Goal: Transaction & Acquisition: Purchase product/service

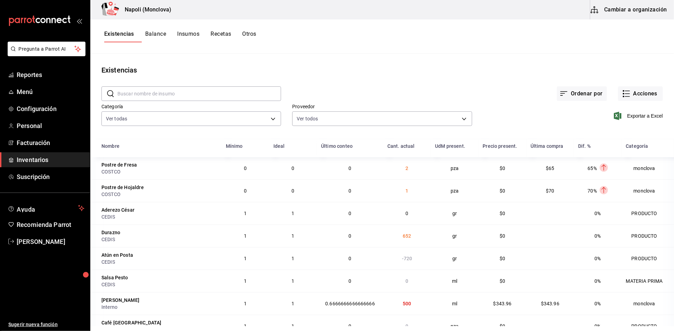
click at [230, 96] on input "text" at bounding box center [199, 94] width 164 height 14
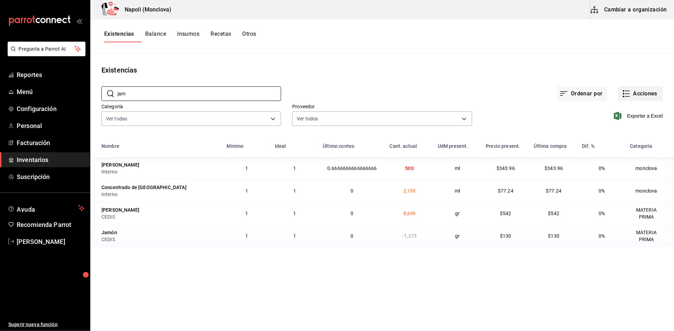
type input "jam"
click at [627, 101] on button "Acciones" at bounding box center [640, 94] width 45 height 15
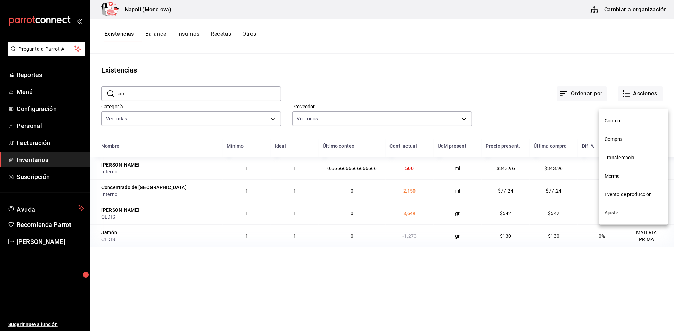
click at [632, 146] on li "Compra" at bounding box center [633, 139] width 69 height 18
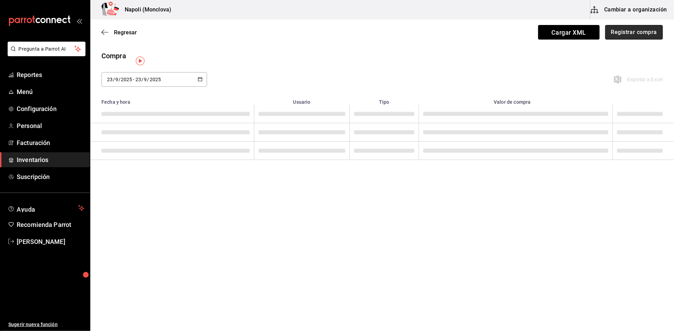
click at [635, 32] on button "Registrar compra" at bounding box center [634, 32] width 58 height 15
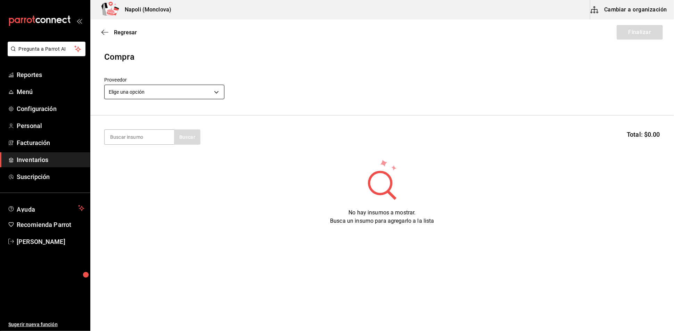
click at [221, 97] on body "Pregunta a Parrot AI Reportes Menú Configuración Personal Facturación Inventari…" at bounding box center [337, 146] width 674 height 292
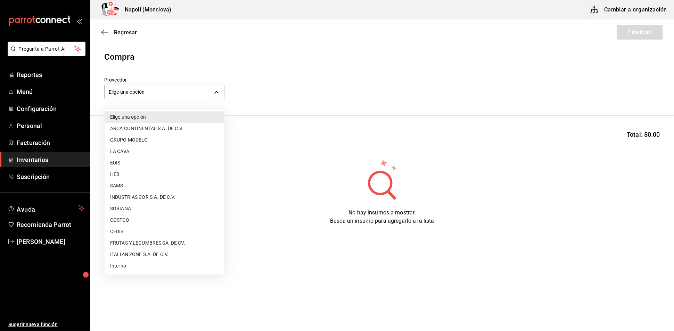
click at [144, 232] on li "CEDIS" at bounding box center [165, 231] width 120 height 11
type input "8bbbf040-4be4-464d-a164-6baf154bd563"
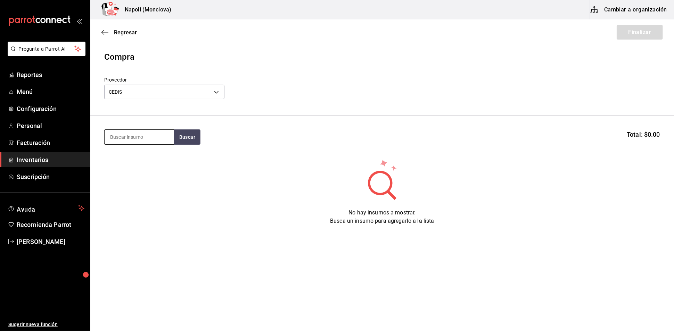
click at [141, 145] on input at bounding box center [139, 137] width 69 height 15
type input "JAM"
click at [187, 145] on button "Buscar" at bounding box center [187, 137] width 26 height 15
click at [143, 185] on div "[PERSON_NAME] gr - CEDIS" at bounding box center [138, 191] width 69 height 27
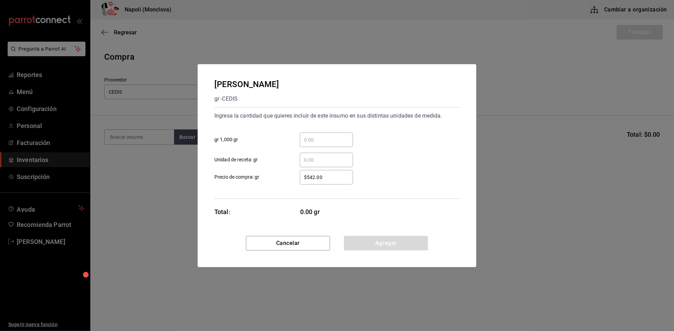
click at [312, 136] on input "​ gr 1,000 gr" at bounding box center [326, 140] width 53 height 8
type input "2"
click at [365, 251] on button "Agregar" at bounding box center [386, 243] width 84 height 15
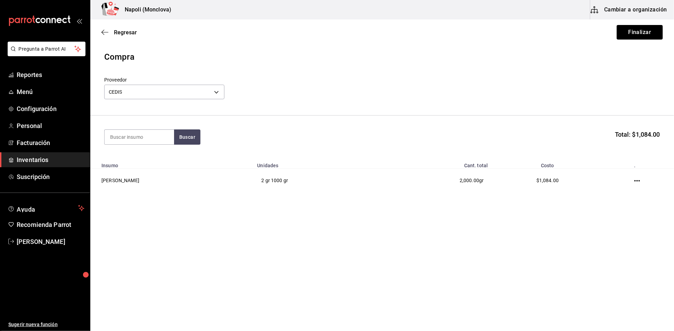
drag, startPoint x: 623, startPoint y: 32, endPoint x: 619, endPoint y: 34, distance: 4.2
click at [622, 33] on button "Finalizar" at bounding box center [640, 32] width 46 height 15
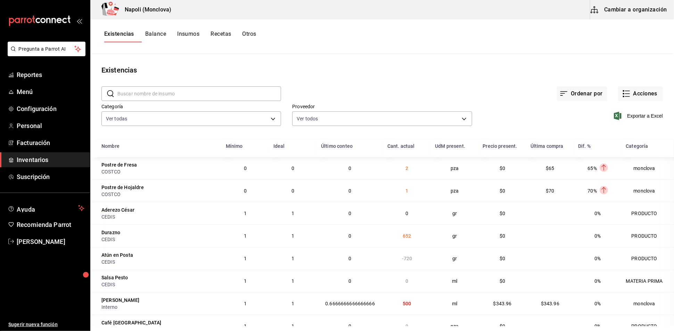
click at [155, 101] on input "text" at bounding box center [199, 94] width 164 height 14
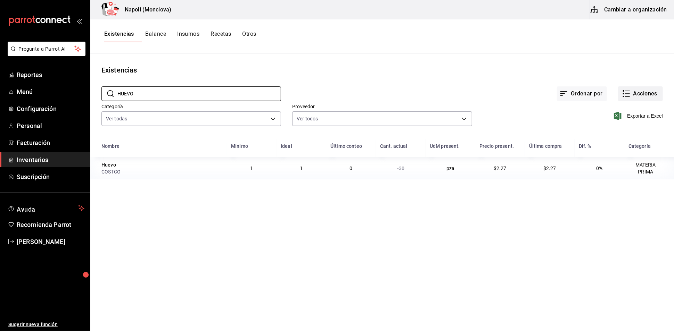
type input "HUEVO"
click at [623, 93] on button "Acciones" at bounding box center [640, 94] width 45 height 15
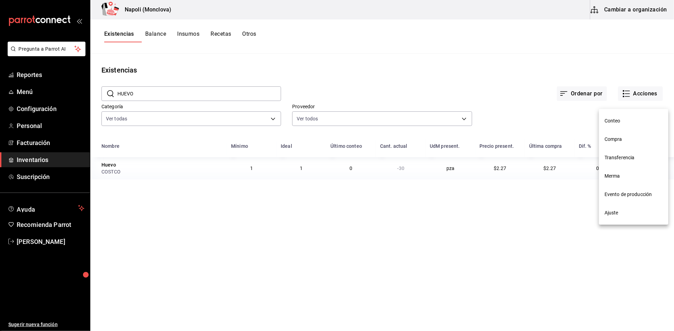
click at [633, 142] on span "Compra" at bounding box center [633, 139] width 58 height 7
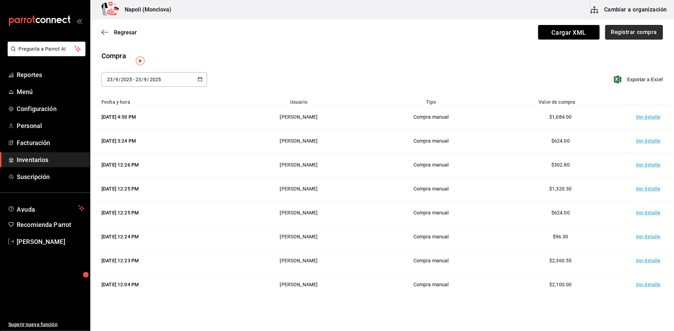
click at [630, 37] on button "Registrar compra" at bounding box center [634, 32] width 58 height 15
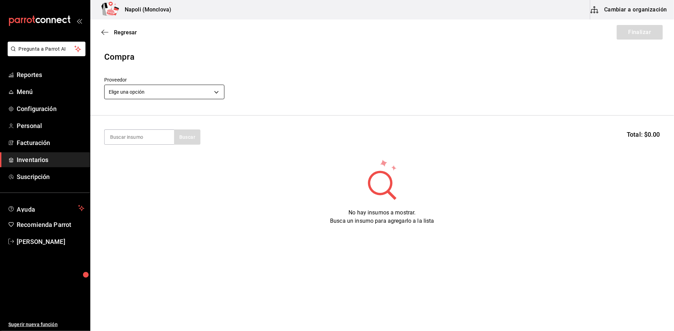
click at [219, 97] on body "Pregunta a Parrot AI Reportes Menú Configuración Personal Facturación Inventari…" at bounding box center [337, 146] width 674 height 292
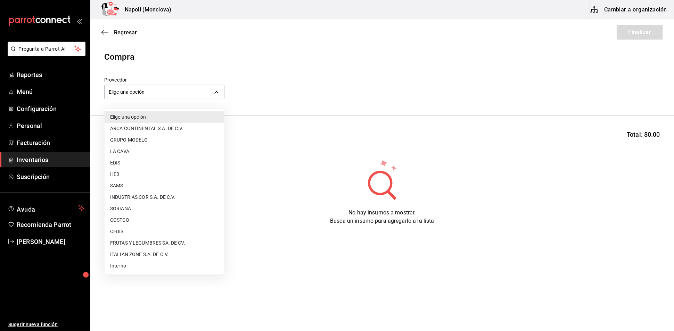
click at [161, 217] on li "COSTCO" at bounding box center [165, 220] width 120 height 11
type input "297da1de-2487-48f5-9e1b-f813c29ab2ab"
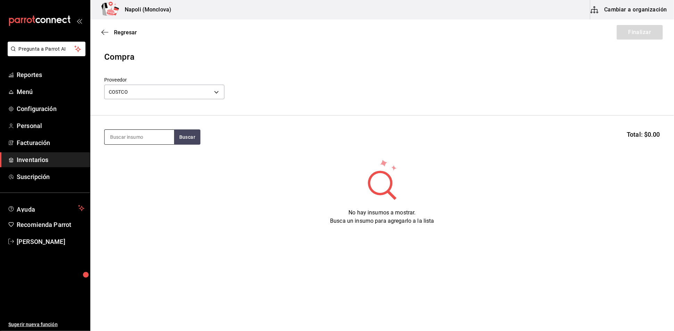
click at [159, 141] on input at bounding box center [139, 137] width 69 height 15
type input "HUEVO"
click at [181, 142] on button "Buscar" at bounding box center [187, 137] width 26 height 15
click at [158, 169] on div "Huevo PZA - COSTCO" at bounding box center [138, 164] width 69 height 27
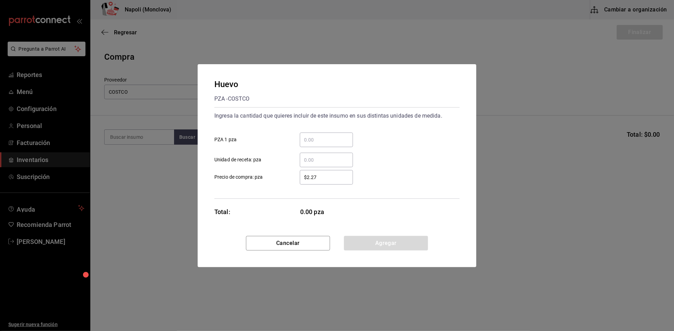
click at [338, 136] on input "​ PZA 1 pza" at bounding box center [326, 140] width 53 height 8
type input "30"
click at [404, 251] on button "Agregar" at bounding box center [386, 243] width 84 height 15
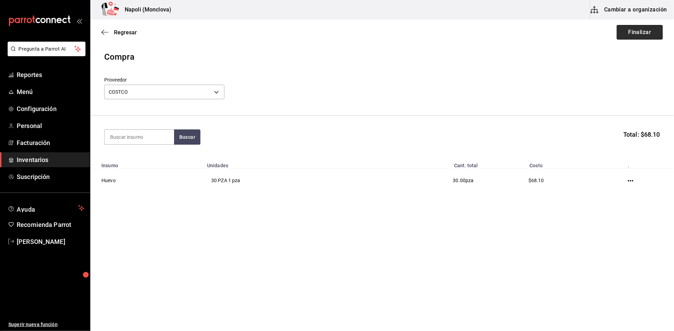
click at [622, 26] on button "Finalizar" at bounding box center [640, 32] width 46 height 15
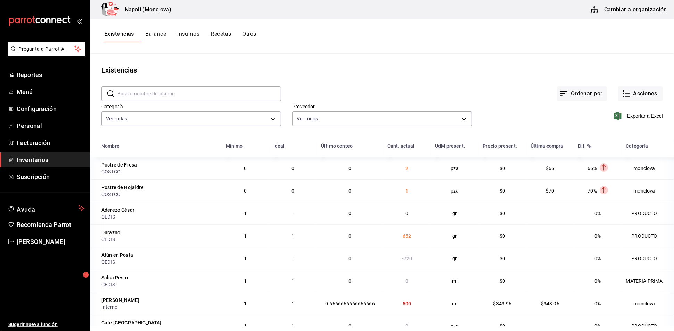
click at [204, 101] on input "text" at bounding box center [199, 94] width 164 height 14
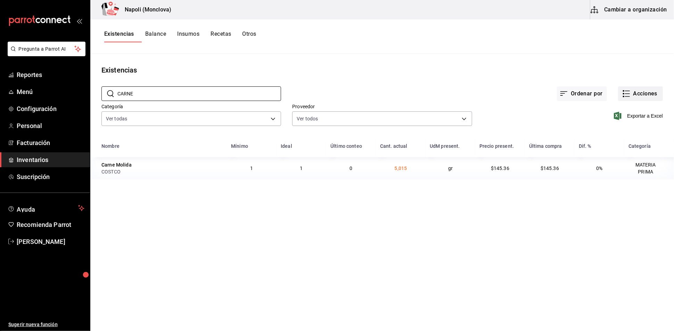
type input "CARNE"
click at [634, 101] on button "Acciones" at bounding box center [640, 94] width 45 height 15
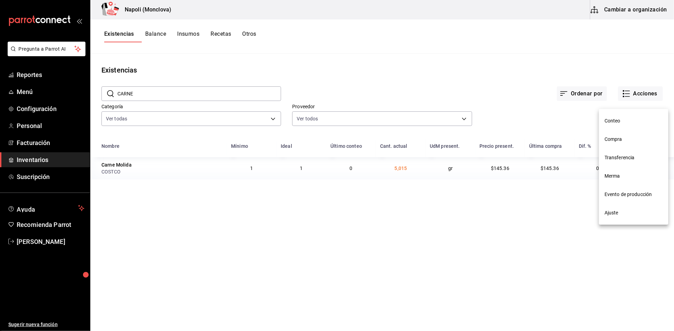
click at [625, 138] on span "Compra" at bounding box center [633, 139] width 58 height 7
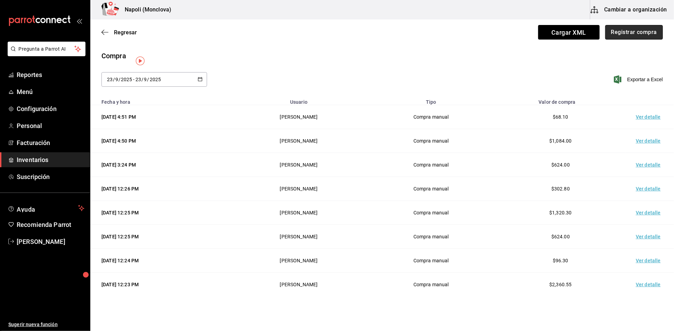
click at [617, 26] on button "Registrar compra" at bounding box center [634, 32] width 58 height 15
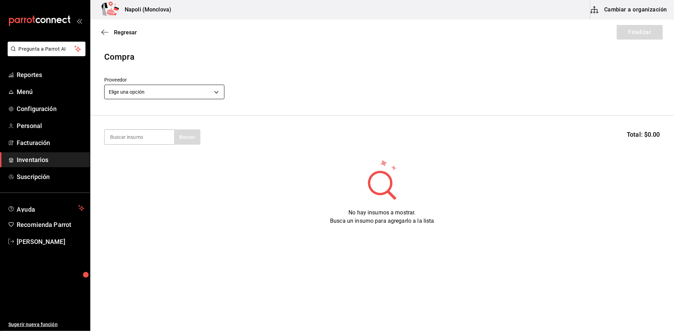
click at [219, 93] on body "Pregunta a Parrot AI Reportes Menú Configuración Personal Facturación Inventari…" at bounding box center [337, 146] width 674 height 292
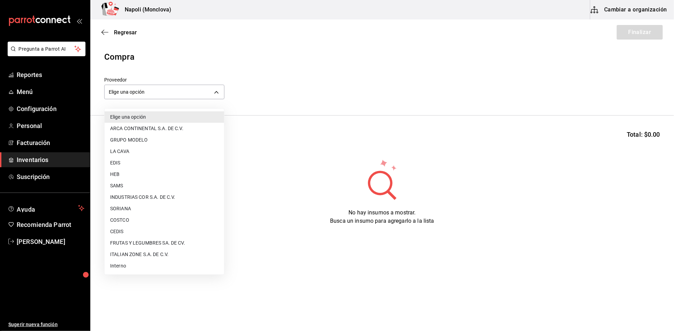
click at [168, 217] on li "COSTCO" at bounding box center [165, 220] width 120 height 11
type input "297da1de-2487-48f5-9e1b-f813c29ab2ab"
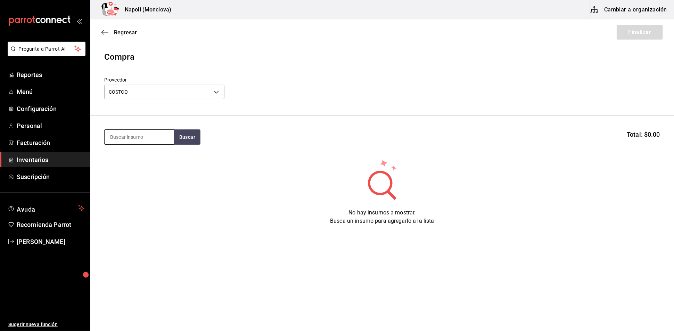
click at [148, 137] on input at bounding box center [139, 137] width 69 height 15
type input "CARNE"
click at [200, 138] on button "Buscar" at bounding box center [187, 137] width 26 height 15
click at [144, 160] on div "Carne Molida gr - COSTCO" at bounding box center [138, 164] width 69 height 27
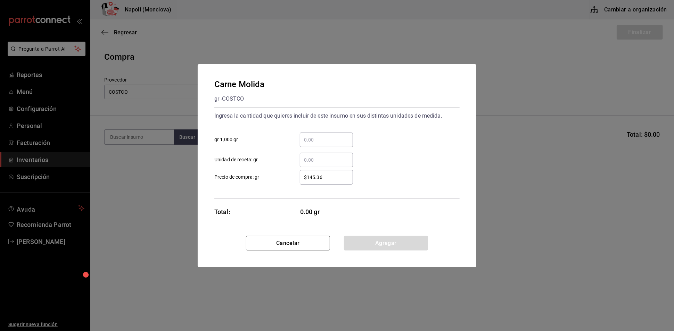
click at [310, 133] on div "​" at bounding box center [326, 140] width 53 height 15
click at [310, 136] on input "​ gr 1,000 gr" at bounding box center [326, 140] width 53 height 8
type input "2"
click at [358, 236] on div "Carne Molida gr - COSTCO Ingresa la cantidad que quieres incluir de este insumo…" at bounding box center [337, 150] width 279 height 172
click at [362, 244] on button "Agregar" at bounding box center [386, 243] width 84 height 15
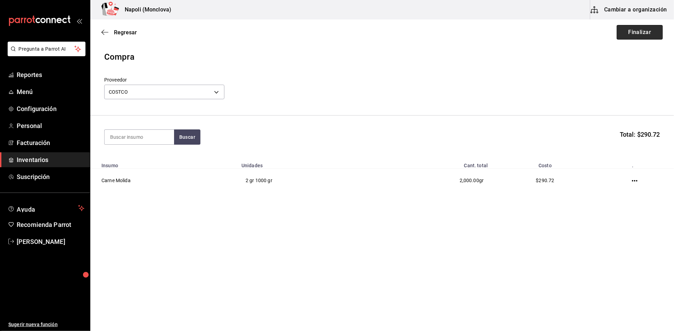
click at [619, 37] on button "Finalizar" at bounding box center [640, 32] width 46 height 15
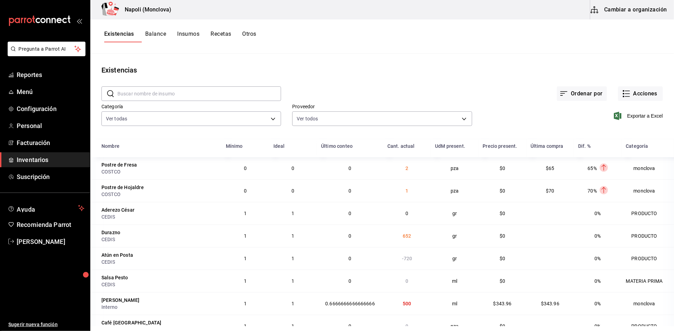
click at [183, 93] on input "text" at bounding box center [199, 94] width 164 height 14
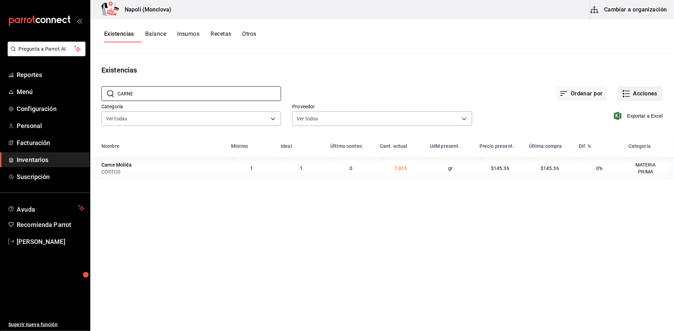
click at [626, 97] on button "Acciones" at bounding box center [640, 94] width 45 height 15
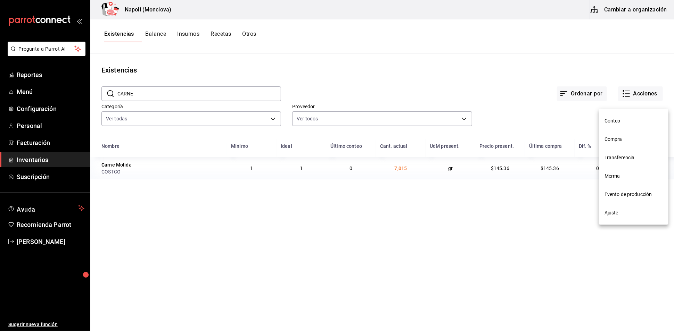
drag, startPoint x: 198, startPoint y: 106, endPoint x: 187, endPoint y: 94, distance: 16.0
click at [197, 106] on div at bounding box center [337, 165] width 674 height 331
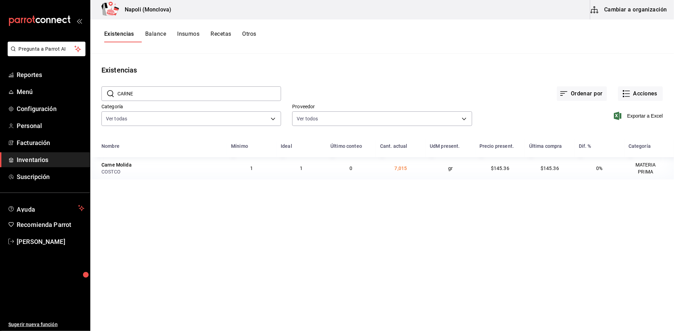
click at [177, 95] on input "CARNE" at bounding box center [199, 94] width 164 height 14
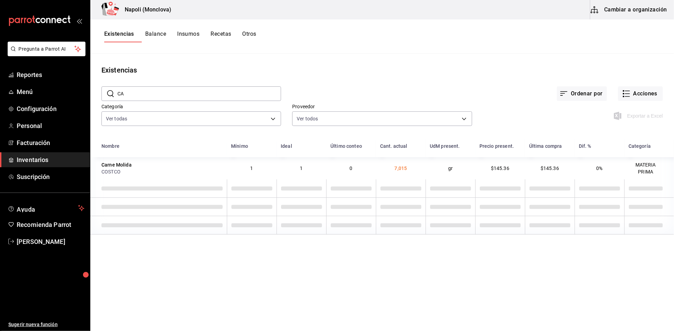
type input "C"
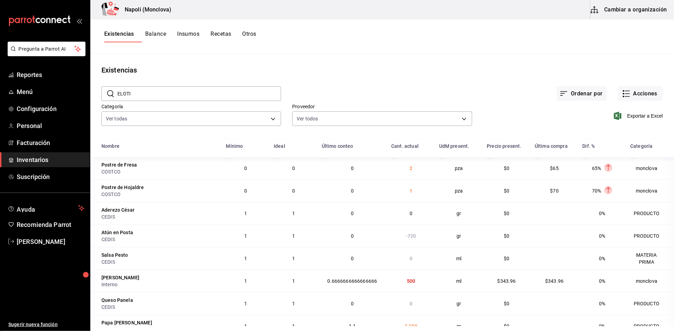
type input "ELOTITO"
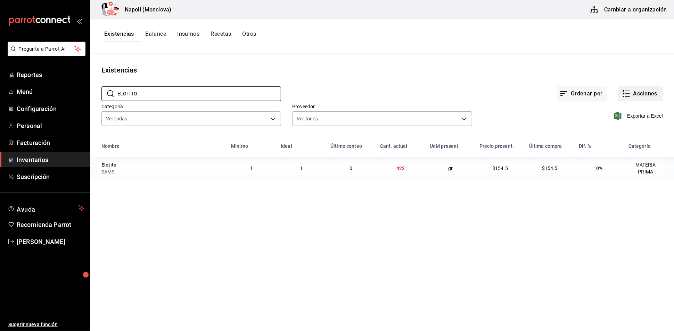
click at [635, 99] on button "Acciones" at bounding box center [640, 94] width 45 height 15
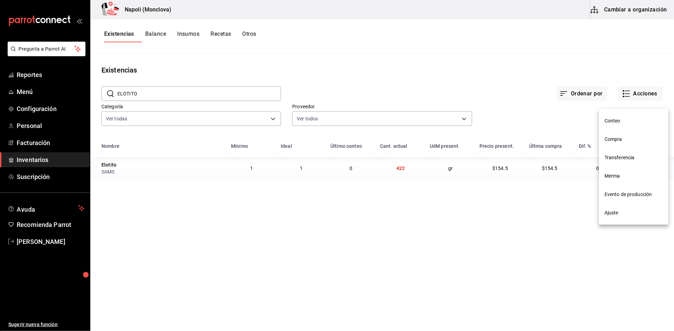
click at [622, 138] on span "Compra" at bounding box center [633, 139] width 58 height 7
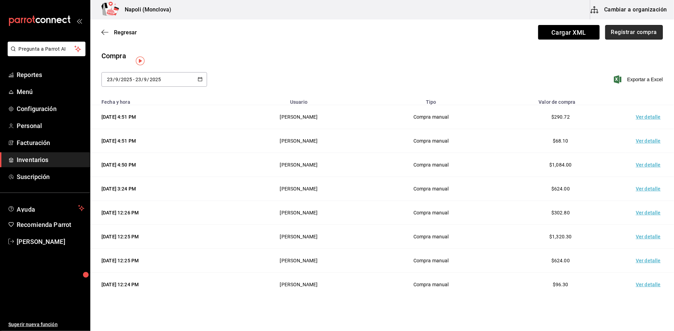
click at [628, 32] on button "Registrar compra" at bounding box center [634, 32] width 58 height 15
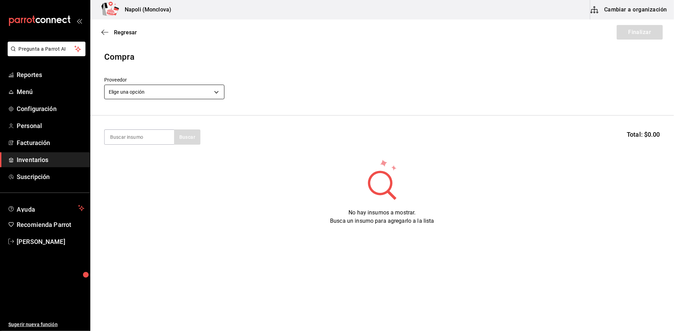
click at [213, 95] on body "Pregunta a Parrot AI Reportes Menú Configuración Personal Facturación Inventari…" at bounding box center [337, 146] width 674 height 292
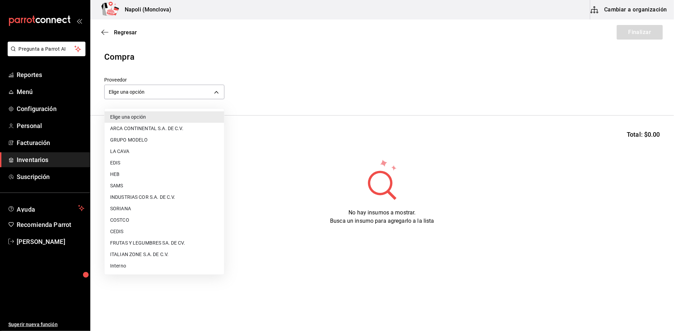
click at [157, 187] on li "SAMS" at bounding box center [165, 185] width 120 height 11
type input "c79ff9d8-8f6c-4814-bfd6-1c81d7e804f1"
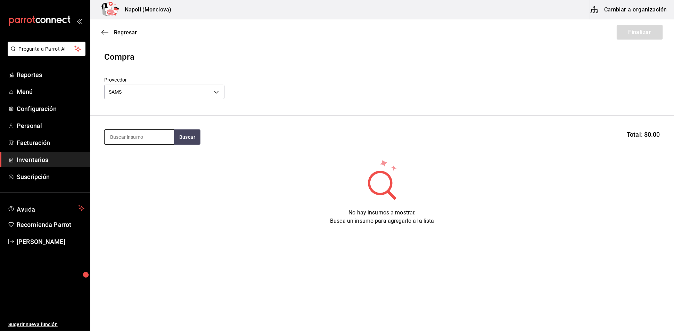
click at [153, 138] on input at bounding box center [139, 137] width 69 height 15
type input "ELOTITO"
click at [184, 145] on button "Buscar" at bounding box center [187, 137] width 26 height 15
click at [133, 164] on div "Elotito gr - SAMS" at bounding box center [138, 164] width 69 height 27
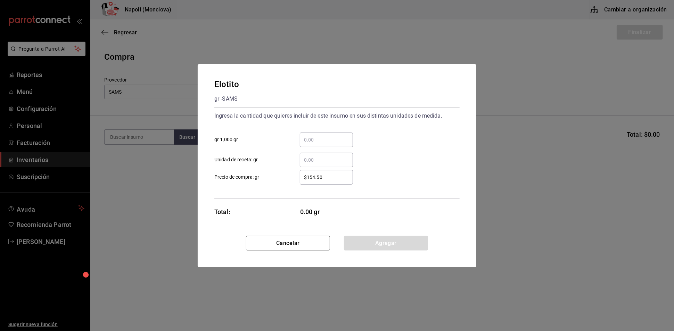
click at [320, 136] on input "​ gr 1,000 gr" at bounding box center [326, 140] width 53 height 8
type input "1.47"
click at [372, 250] on button "Agregar" at bounding box center [386, 243] width 84 height 15
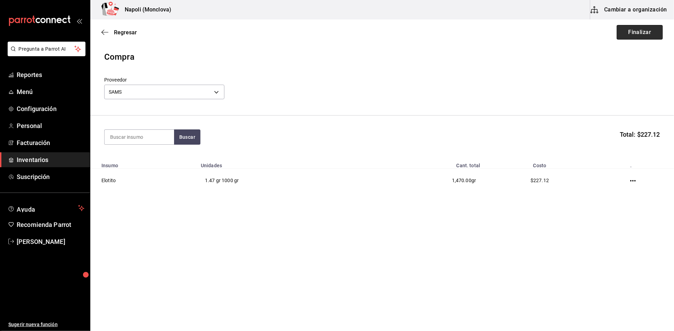
click at [640, 30] on button "Finalizar" at bounding box center [640, 32] width 46 height 15
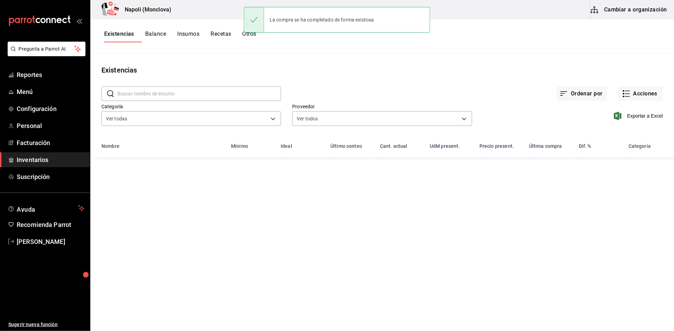
click at [147, 98] on input "text" at bounding box center [199, 94] width 164 height 14
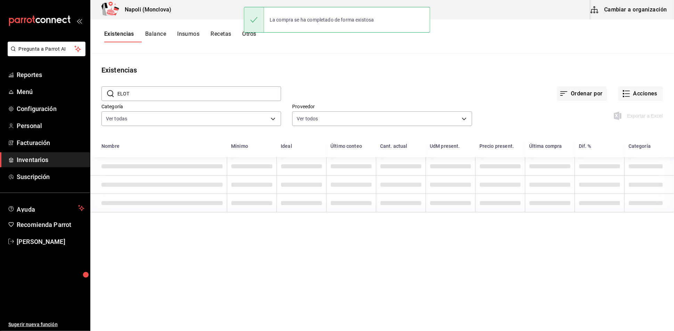
type input "ELOTI"
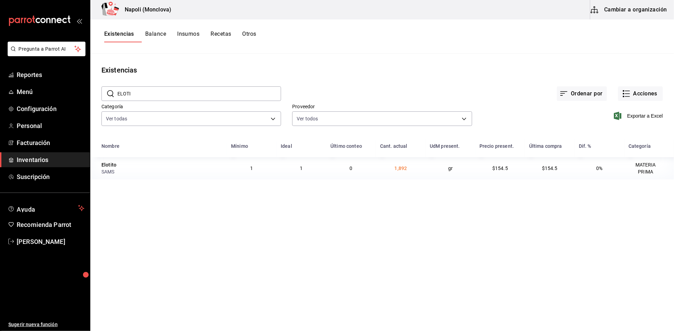
drag, startPoint x: 149, startPoint y: 98, endPoint x: 114, endPoint y: 100, distance: 35.1
click at [114, 100] on div "​ ELOTI ​" at bounding box center [191, 94] width 180 height 15
type input "MASCARP"
click at [629, 96] on button "Acciones" at bounding box center [640, 94] width 45 height 15
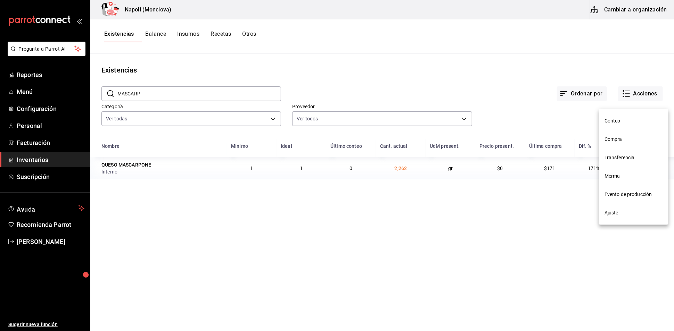
click at [631, 140] on span "Compra" at bounding box center [633, 139] width 58 height 7
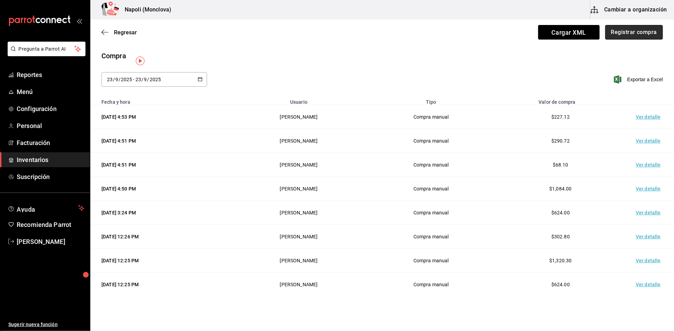
click at [635, 37] on button "Registrar compra" at bounding box center [634, 32] width 58 height 15
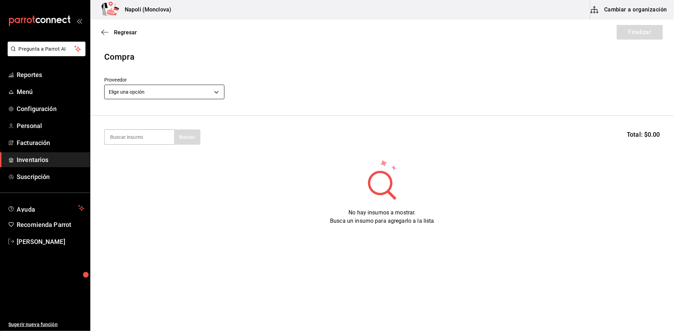
click at [218, 93] on body "Pregunta a Parrot AI Reportes Menú Configuración Personal Facturación Inventari…" at bounding box center [337, 146] width 674 height 292
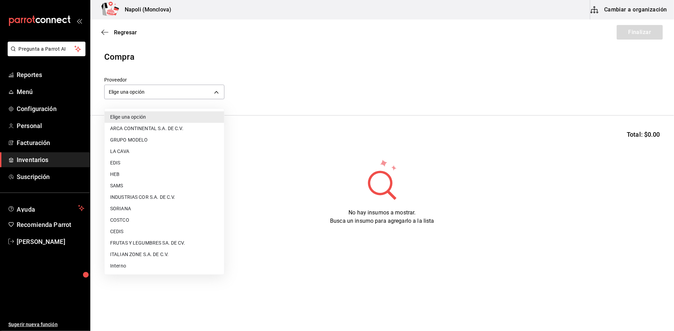
click at [161, 269] on li "Interno" at bounding box center [165, 266] width 120 height 11
type input "f09327f8-4c41-4679-ba5a-c4fdb900725a"
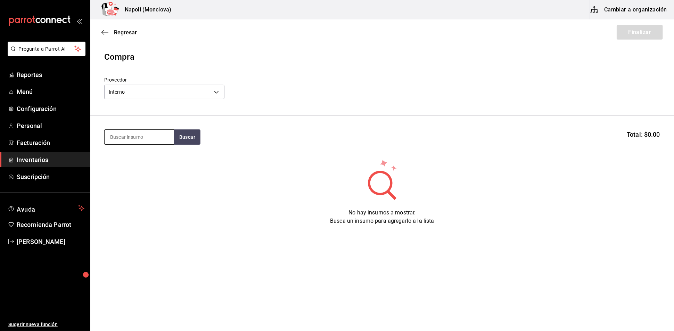
click at [140, 141] on input at bounding box center [139, 137] width 69 height 15
type input "MASCAR"
click at [190, 145] on button "Buscar" at bounding box center [187, 137] width 26 height 15
click at [164, 158] on div "QUESO MASCARPONE" at bounding box center [138, 161] width 56 height 8
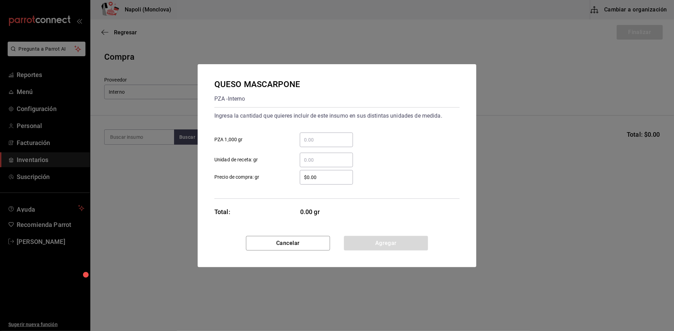
click at [314, 136] on input "​ PZA 1,000 gr" at bounding box center [326, 140] width 53 height 8
click at [311, 246] on button "Cancelar" at bounding box center [288, 243] width 84 height 15
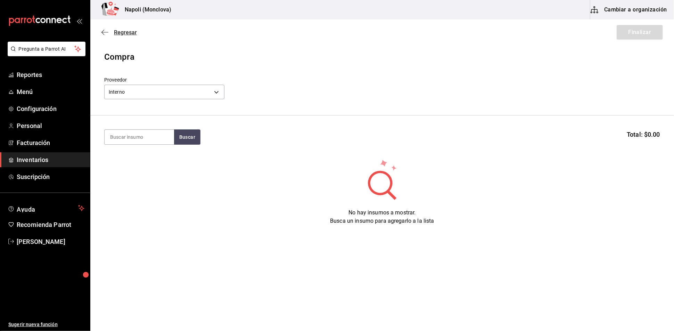
click at [124, 36] on span "Regresar" at bounding box center [125, 32] width 23 height 7
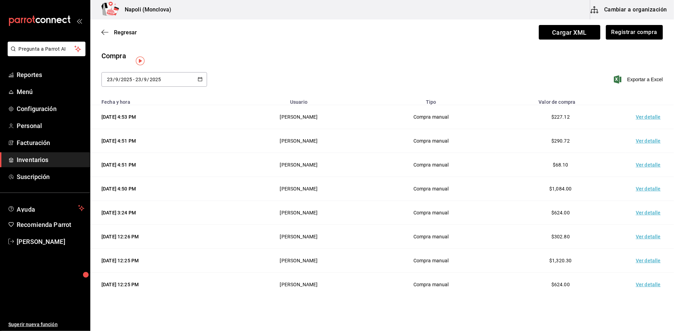
click at [152, 82] on input "2025" at bounding box center [155, 80] width 12 height 6
click at [109, 28] on div "Regresar Cargar XML Registrar compra" at bounding box center [382, 32] width 584 height 26
click at [125, 33] on span "Regresar" at bounding box center [125, 32] width 23 height 7
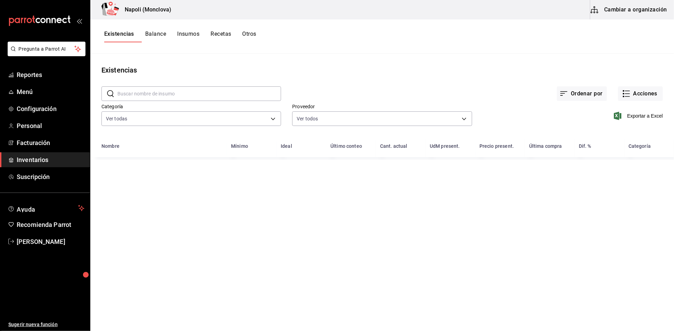
click at [154, 101] on input "text" at bounding box center [199, 94] width 164 height 14
type input "PENN"
click at [624, 101] on button "Acciones" at bounding box center [640, 94] width 45 height 15
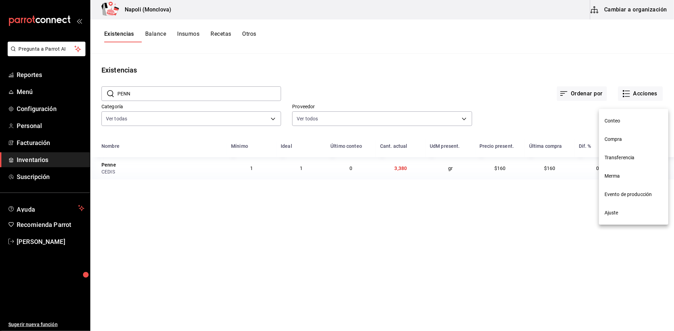
click at [631, 139] on span "Compra" at bounding box center [633, 139] width 58 height 7
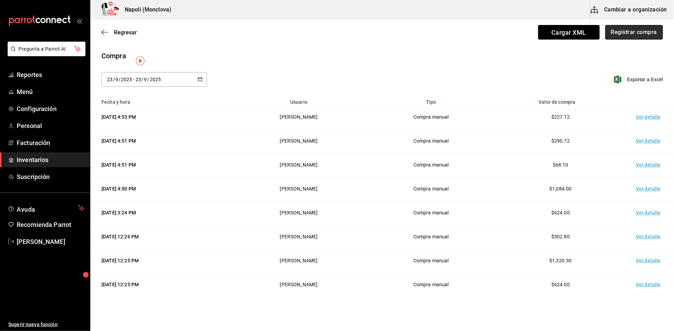
click at [635, 35] on button "Registrar compra" at bounding box center [634, 32] width 58 height 15
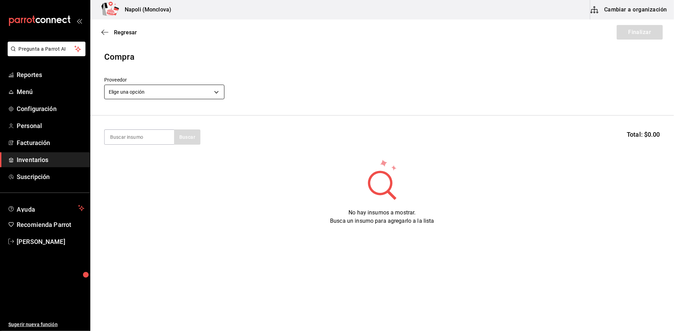
click at [216, 96] on body "Pregunta a Parrot AI Reportes Menú Configuración Personal Facturación Inventari…" at bounding box center [337, 146] width 674 height 292
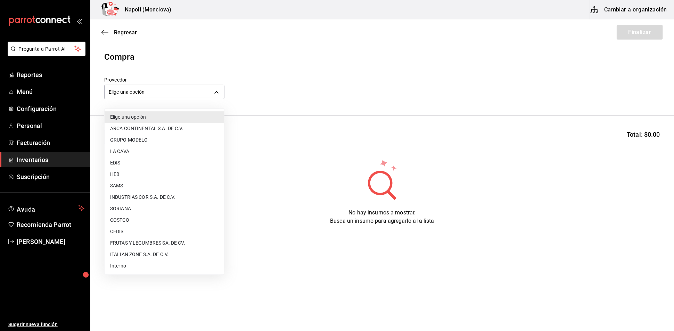
click at [154, 237] on li "CEDIS" at bounding box center [165, 231] width 120 height 11
type input "8bbbf040-4be4-464d-a164-6baf154bd563"
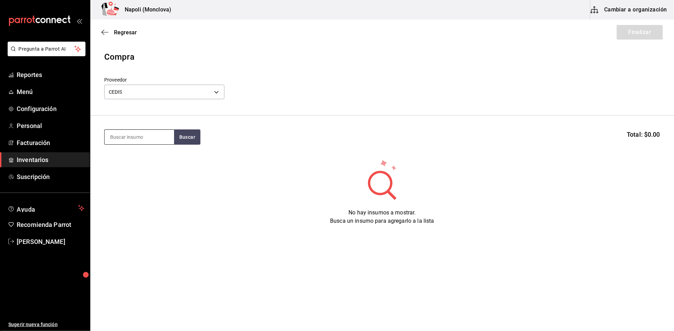
click at [162, 141] on input at bounding box center [139, 137] width 69 height 15
type input "PENNE"
click at [185, 142] on button "Buscar" at bounding box center [187, 137] width 26 height 15
click at [135, 167] on div "Penne gr - CEDIS" at bounding box center [138, 164] width 69 height 27
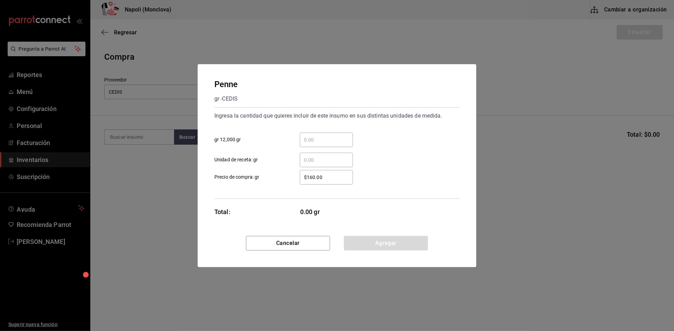
click at [323, 136] on input "​ gr 12,000 gr" at bounding box center [326, 140] width 53 height 8
type input "2"
type input "0.19"
click at [378, 260] on div "Cancelar Agregar" at bounding box center [337, 251] width 279 height 31
click at [381, 249] on button "Agregar" at bounding box center [386, 243] width 84 height 15
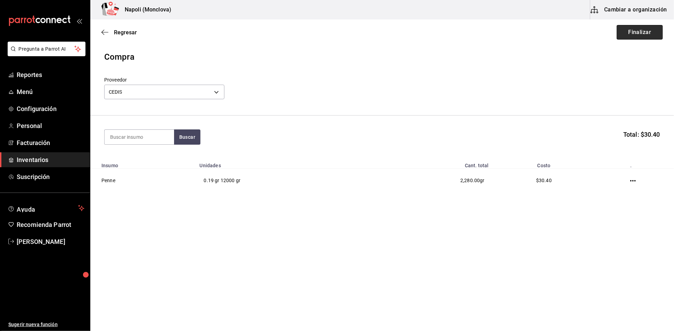
click at [634, 34] on button "Finalizar" at bounding box center [640, 32] width 46 height 15
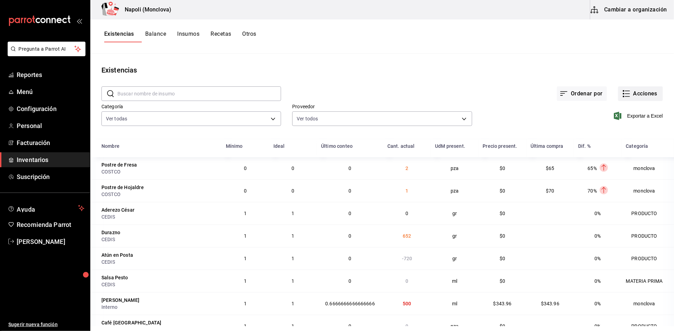
click at [640, 94] on button "Acciones" at bounding box center [640, 94] width 45 height 15
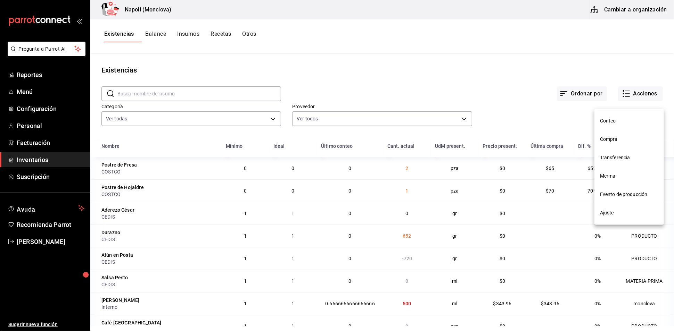
click at [624, 137] on span "Compra" at bounding box center [629, 139] width 58 height 7
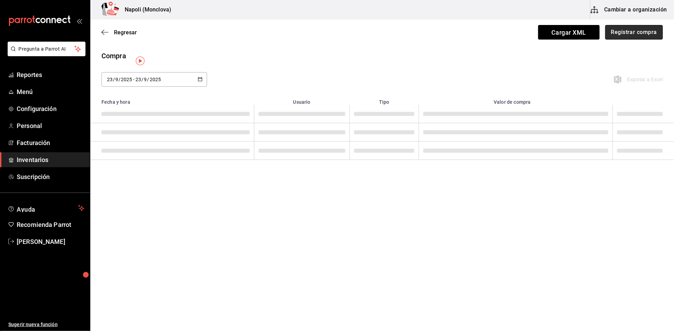
click at [626, 32] on button "Registrar compra" at bounding box center [634, 32] width 58 height 15
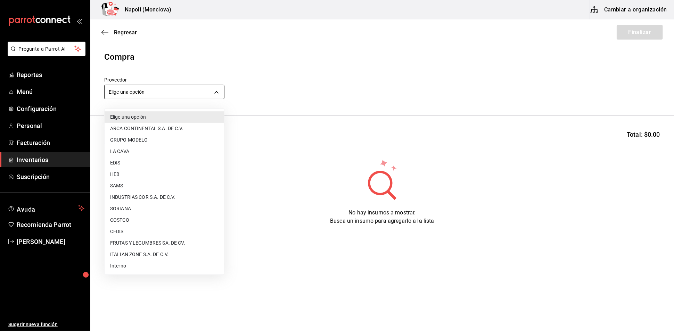
click at [219, 97] on body "Pregunta a Parrot AI Reportes Menú Configuración Personal Facturación Inventari…" at bounding box center [337, 146] width 674 height 292
click at [177, 244] on li "FRUTAS Y LEGUMBRES SA. DE CV." at bounding box center [165, 243] width 120 height 11
type input "05b4ca23-b36a-46a1-ac6b-e80d2dc61e96"
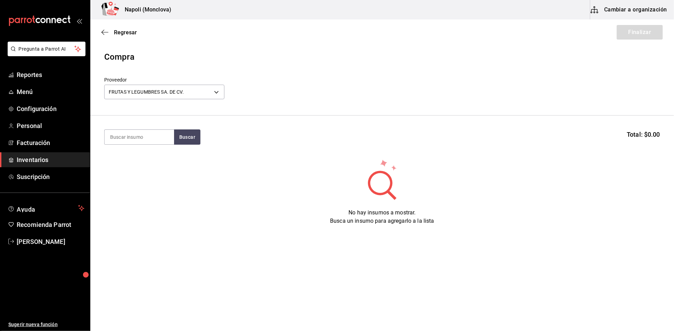
click at [137, 130] on section "Buscar Total: $0.00" at bounding box center [382, 137] width 584 height 43
click at [142, 145] on input at bounding box center [139, 137] width 69 height 15
type input "ALBA"
click at [189, 145] on button "Buscar" at bounding box center [187, 137] width 26 height 15
click at [140, 161] on div "Albahaca" at bounding box center [139, 161] width 58 height 8
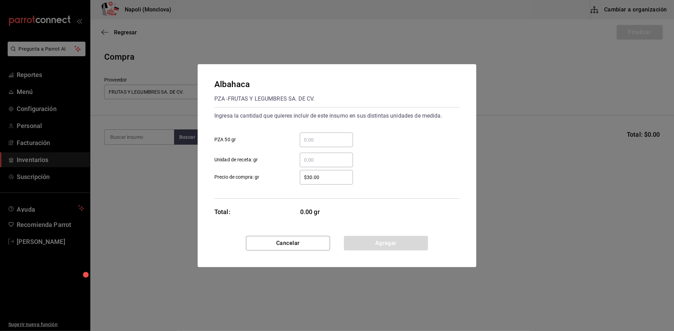
click at [316, 133] on div "​" at bounding box center [326, 140] width 53 height 15
click at [316, 136] on input "​ PZA 50 gr" at bounding box center [326, 140] width 53 height 8
type input "5"
click at [388, 248] on button "Agregar" at bounding box center [386, 243] width 84 height 15
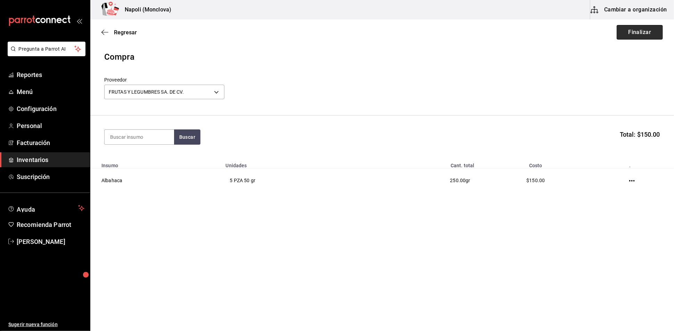
click at [623, 31] on button "Finalizar" at bounding box center [640, 32] width 46 height 15
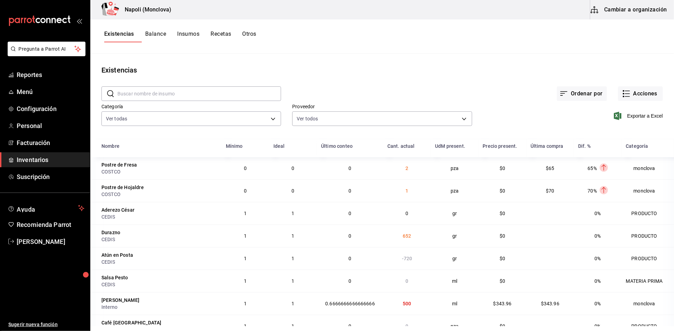
click at [176, 94] on input "text" at bounding box center [199, 94] width 164 height 14
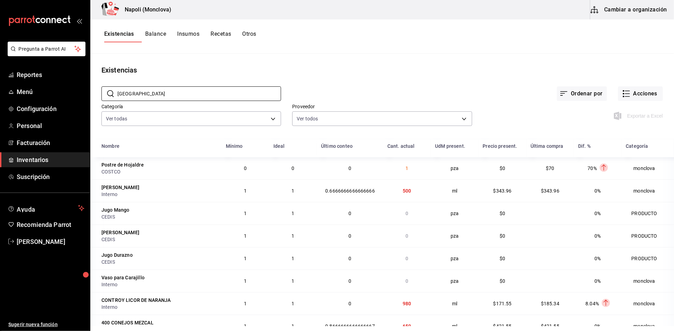
type input "[GEOGRAPHIC_DATA]"
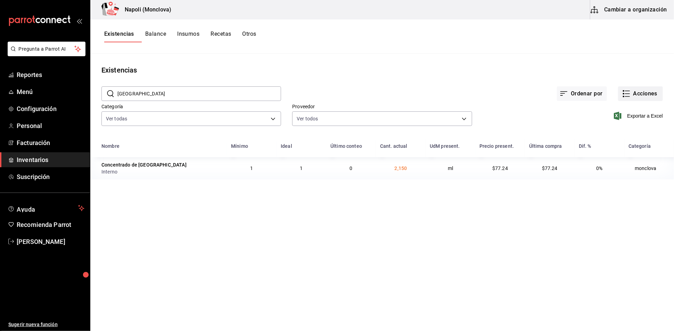
click at [639, 96] on button "Acciones" at bounding box center [640, 94] width 45 height 15
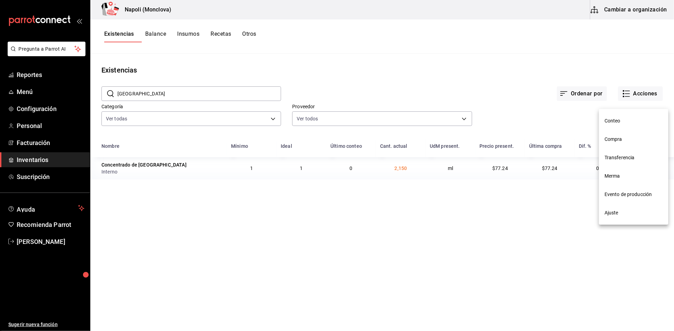
click at [626, 139] on span "Compra" at bounding box center [633, 139] width 58 height 7
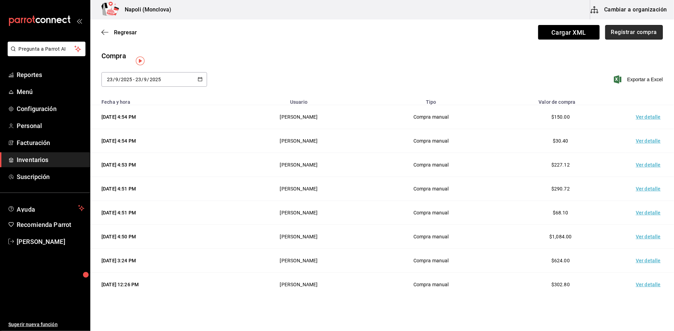
click at [631, 29] on button "Registrar compra" at bounding box center [634, 32] width 58 height 15
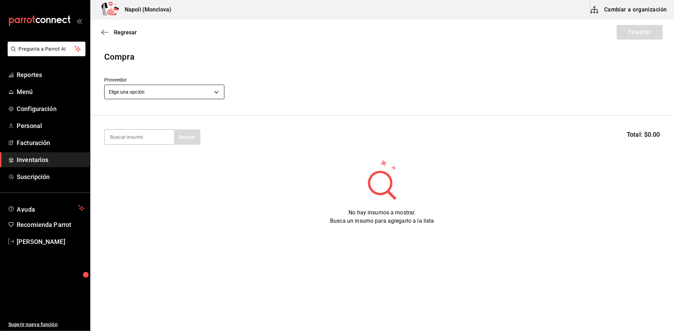
click at [216, 90] on body "Pregunta a Parrot AI Reportes Menú Configuración Personal Facturación Inventari…" at bounding box center [337, 146] width 674 height 292
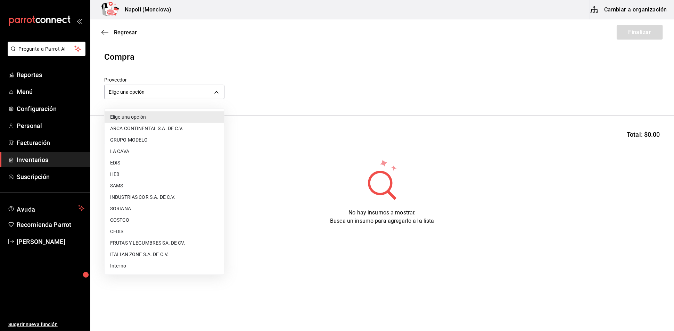
click at [155, 269] on li "Interno" at bounding box center [165, 266] width 120 height 11
type input "f09327f8-4c41-4679-ba5a-c4fdb900725a"
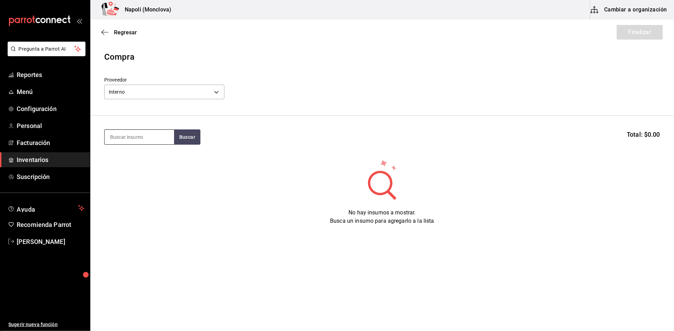
click at [150, 141] on input at bounding box center [139, 137] width 69 height 15
type input "[GEOGRAPHIC_DATA]"
click at [186, 143] on button "Buscar" at bounding box center [187, 137] width 26 height 15
click at [155, 164] on div "Concentrado de [GEOGRAPHIC_DATA]" at bounding box center [139, 165] width 58 height 17
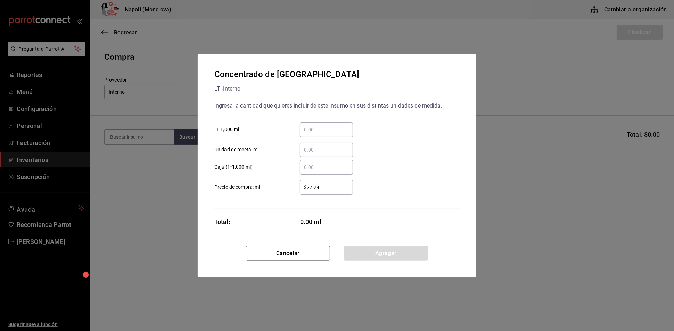
click at [337, 126] on input "​ LT 1,000 ml" at bounding box center [326, 130] width 53 height 8
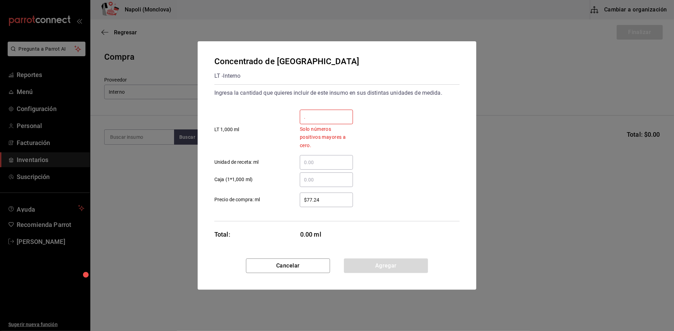
type input "."
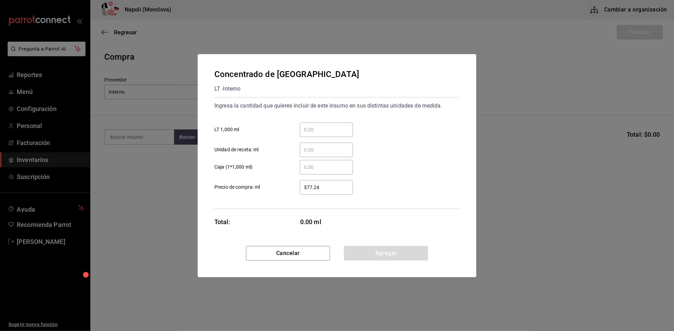
click at [332, 127] on div "​" at bounding box center [326, 130] width 53 height 15
click at [332, 127] on input "​ LT 1,000 ml" at bounding box center [326, 130] width 53 height 8
type input "1.4"
click at [395, 261] on button "Agregar" at bounding box center [386, 253] width 84 height 15
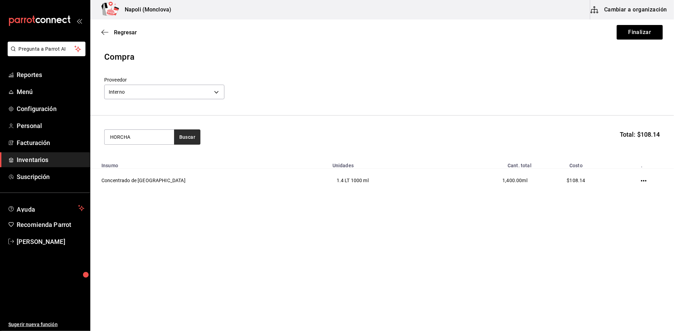
type input "HORCHA"
click at [200, 141] on button "Buscar" at bounding box center [187, 137] width 26 height 15
click at [140, 181] on div "Concentrado de Horchata LT - Interno" at bounding box center [138, 168] width 69 height 35
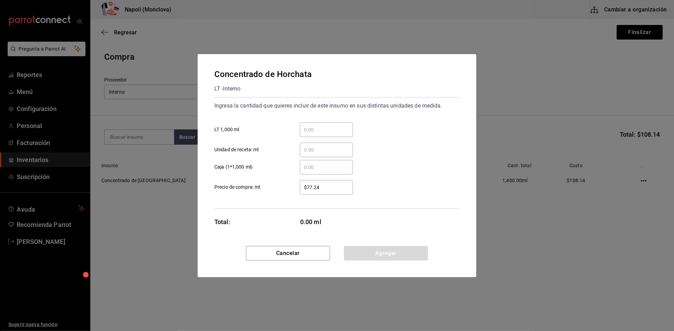
click at [327, 127] on div "​" at bounding box center [326, 130] width 53 height 15
click at [327, 127] on input "​ LT 1,000 ml" at bounding box center [326, 130] width 53 height 8
type input "1.4"
click at [390, 261] on button "Agregar" at bounding box center [386, 253] width 84 height 15
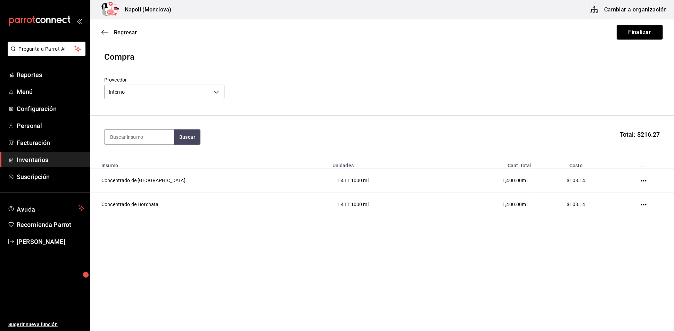
click at [621, 35] on button "Finalizar" at bounding box center [640, 32] width 46 height 15
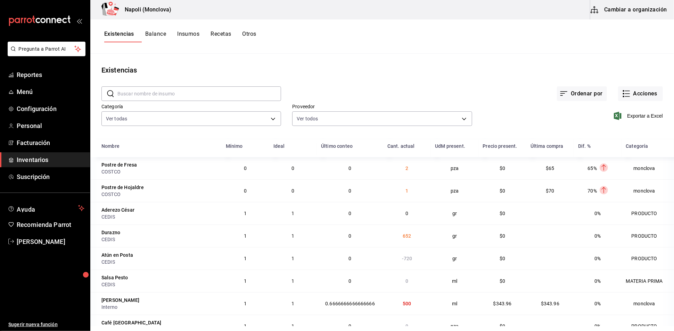
click at [206, 96] on input "text" at bounding box center [199, 94] width 164 height 14
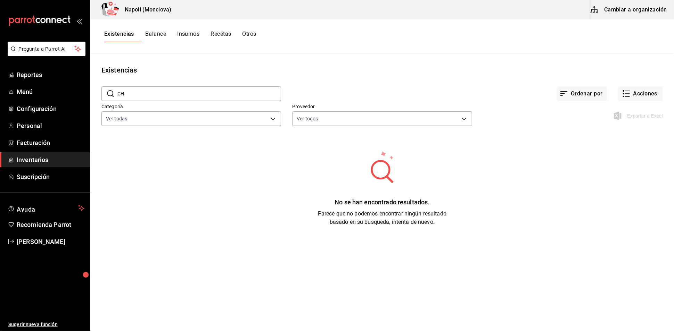
type input "C"
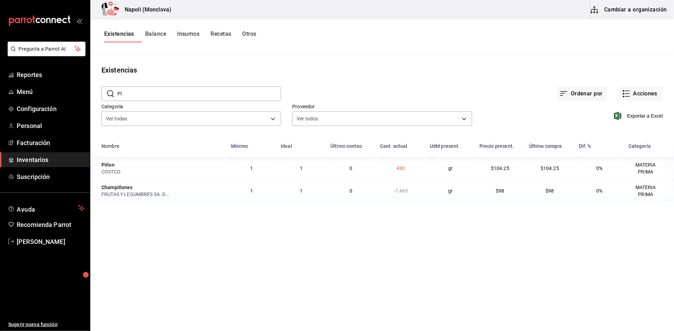
type input "P"
